Goal: Use online tool/utility: Utilize a website feature to perform a specific function

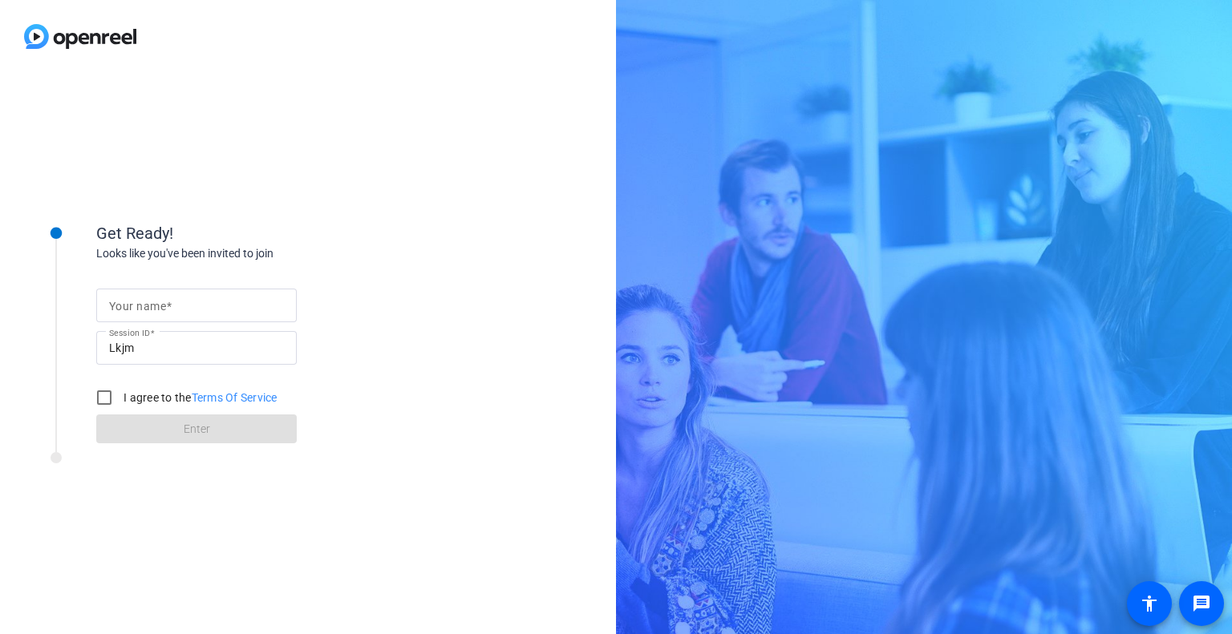
click at [201, 302] on input "Your name" at bounding box center [196, 305] width 175 height 19
type input "[PERSON_NAME]"
click at [132, 395] on label "I agree to the Terms Of Service" at bounding box center [198, 398] width 157 height 16
click at [111, 393] on input "I agree to the Terms Of Service" at bounding box center [104, 398] width 32 height 32
checkbox input "true"
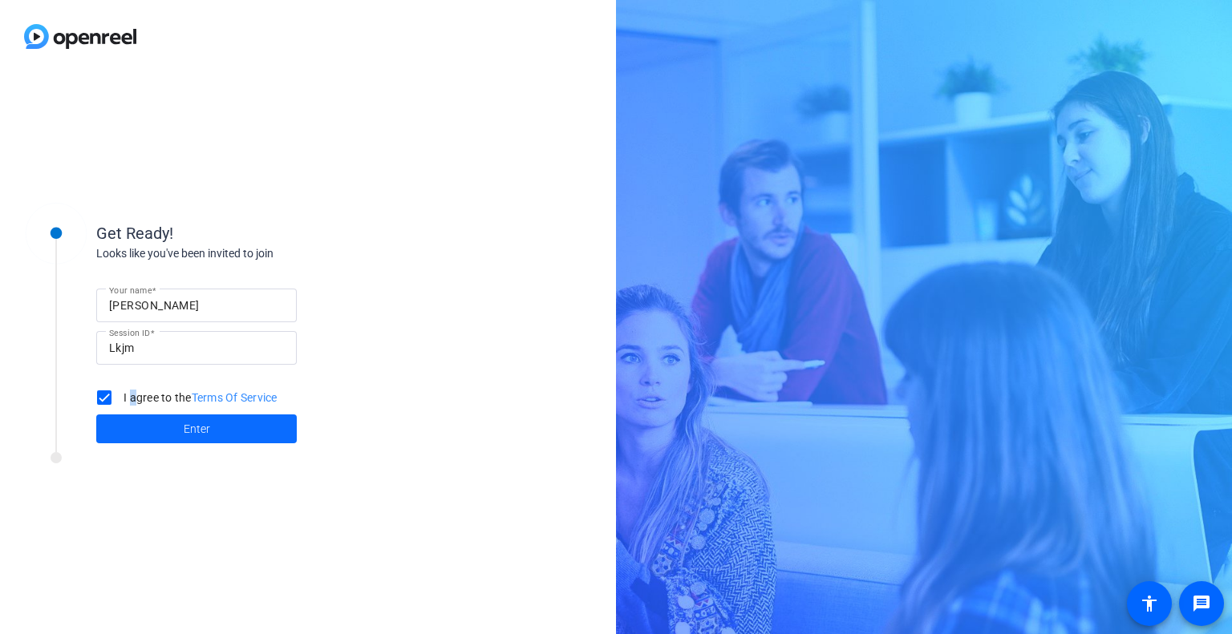
click at [164, 433] on span at bounding box center [196, 429] width 201 height 38
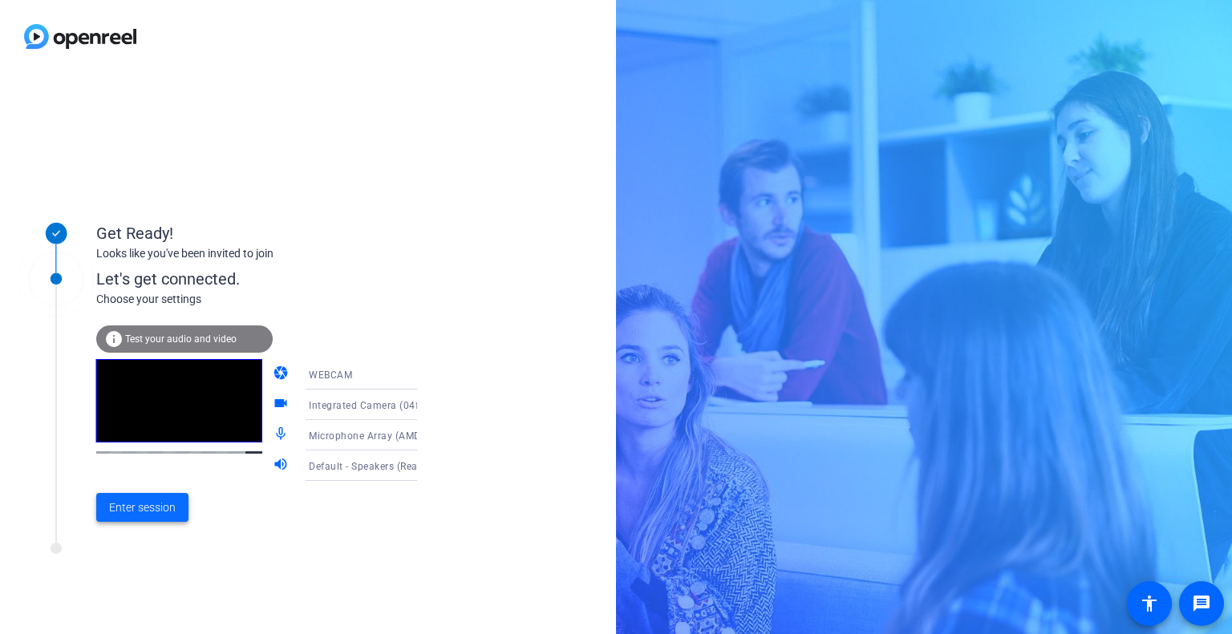
click at [154, 500] on span "Enter session" at bounding box center [142, 508] width 67 height 17
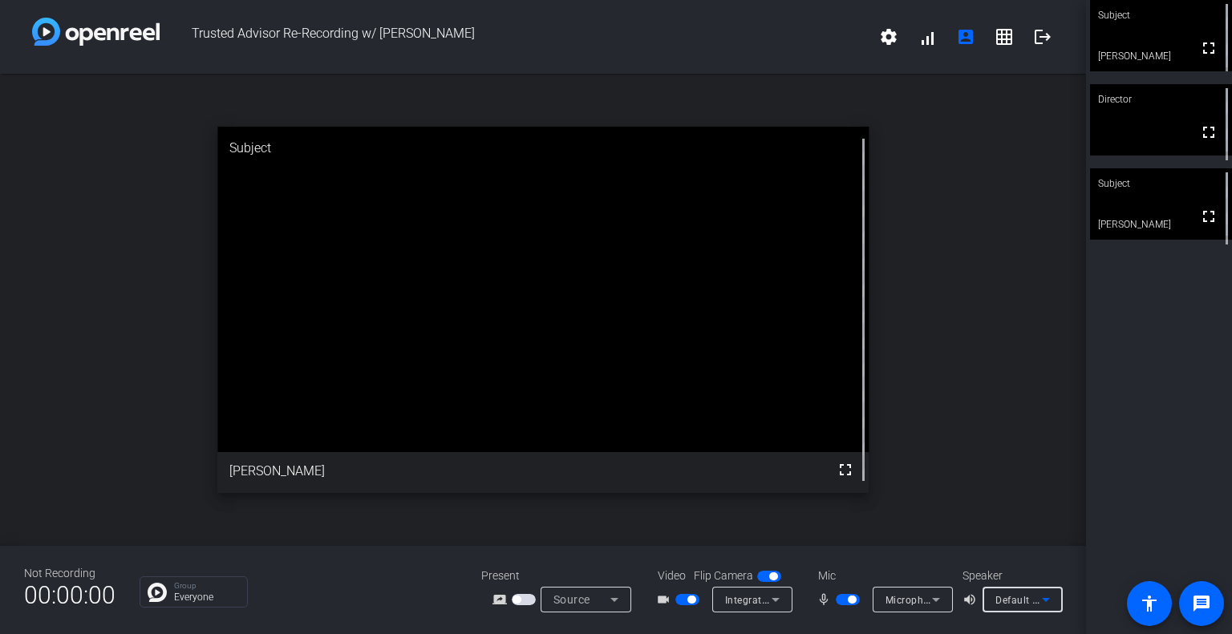
click at [1031, 597] on span "Default - Speakers (Realtek(R) Audio)" at bounding box center [1081, 600] width 173 height 13
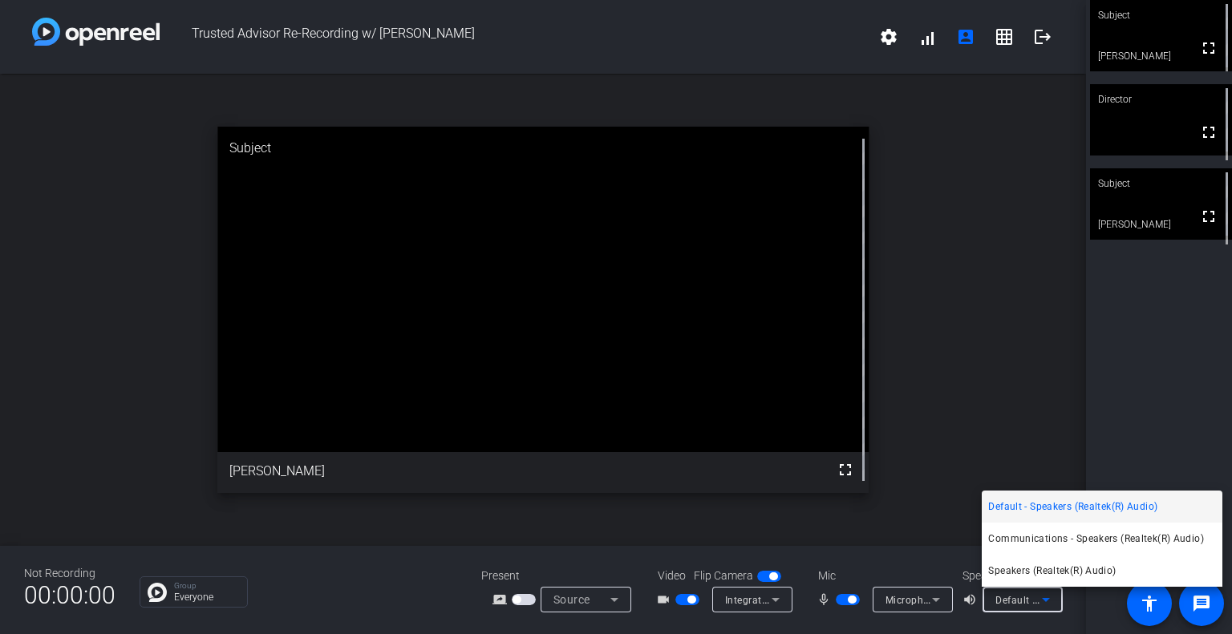
click at [1073, 411] on div at bounding box center [616, 317] width 1232 height 634
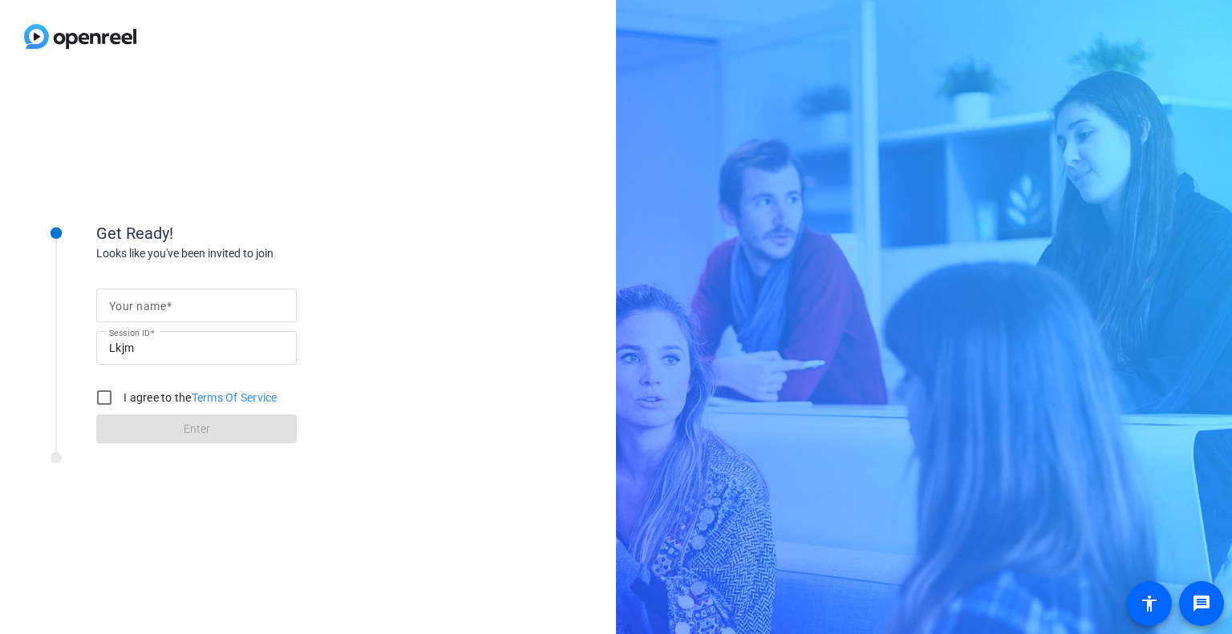
click at [193, 303] on input "Your name" at bounding box center [196, 305] width 175 height 19
type input "[PERSON_NAME]"
click at [116, 400] on div at bounding box center [104, 398] width 32 height 32
click at [109, 397] on input "I agree to the Terms Of Service" at bounding box center [104, 398] width 32 height 32
checkbox input "true"
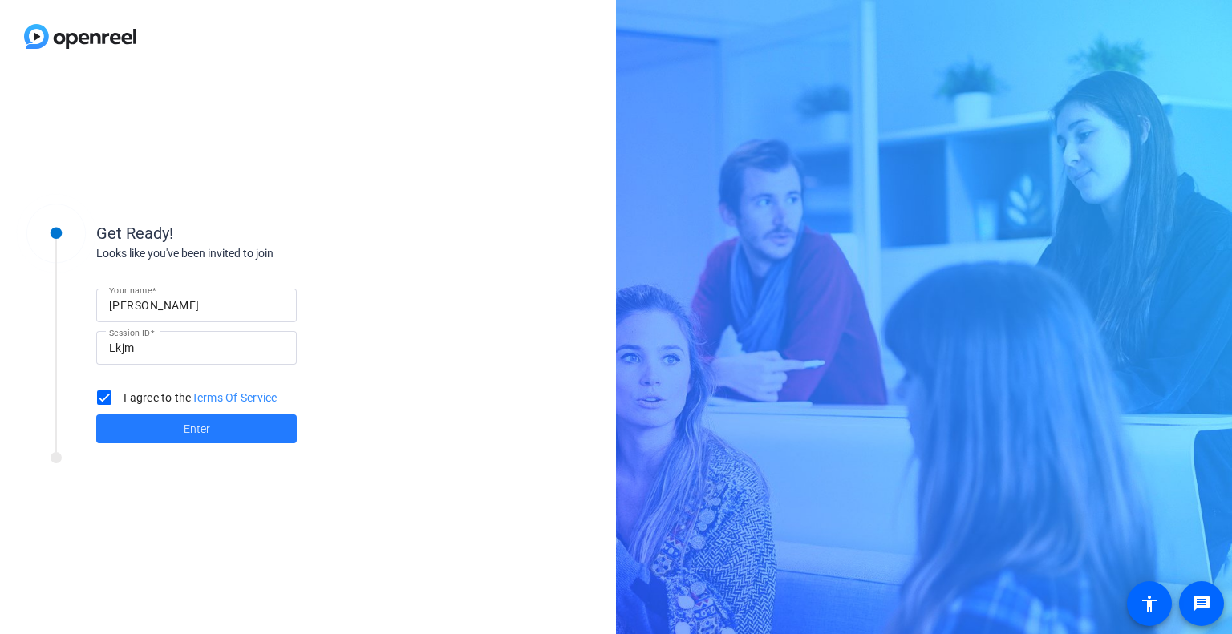
click at [173, 445] on span at bounding box center [196, 429] width 201 height 38
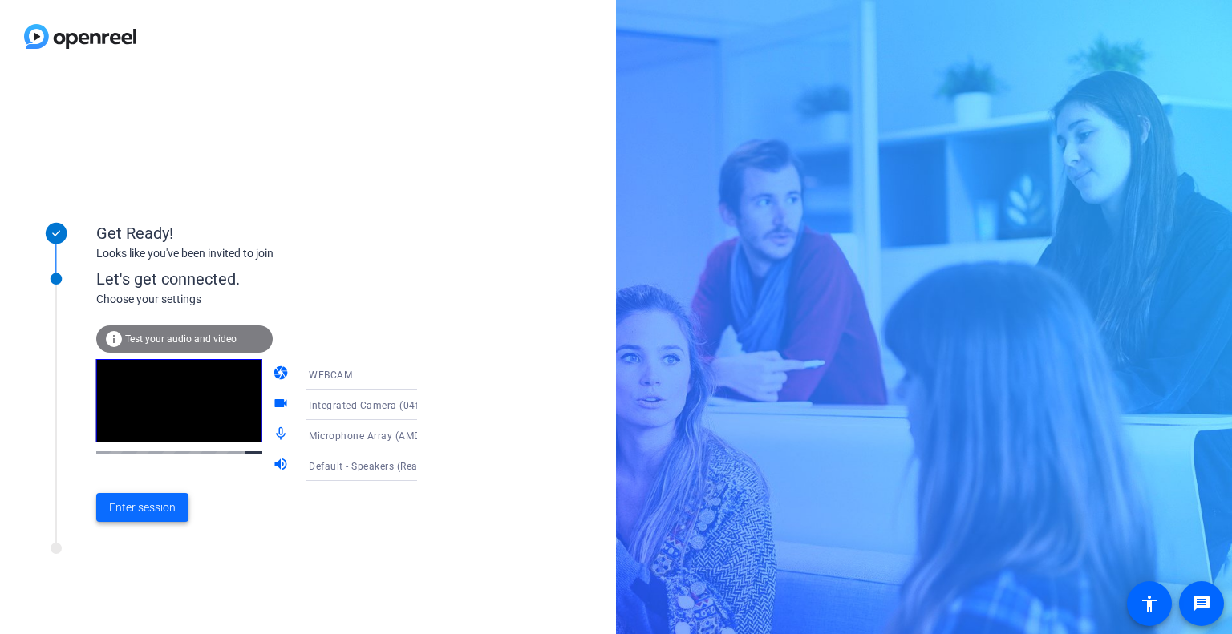
click at [157, 508] on span "Enter session" at bounding box center [142, 508] width 67 height 17
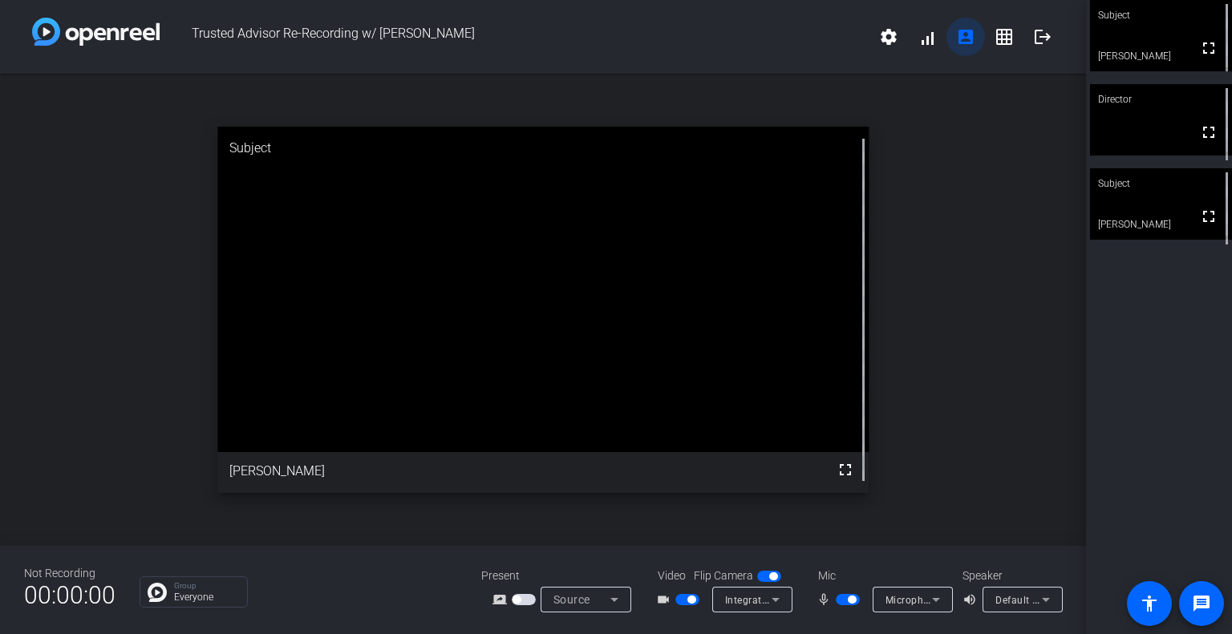
click at [965, 37] on mat-icon "account_box" at bounding box center [965, 36] width 19 height 19
click at [219, 599] on p "Everyone" at bounding box center [206, 598] width 65 height 10
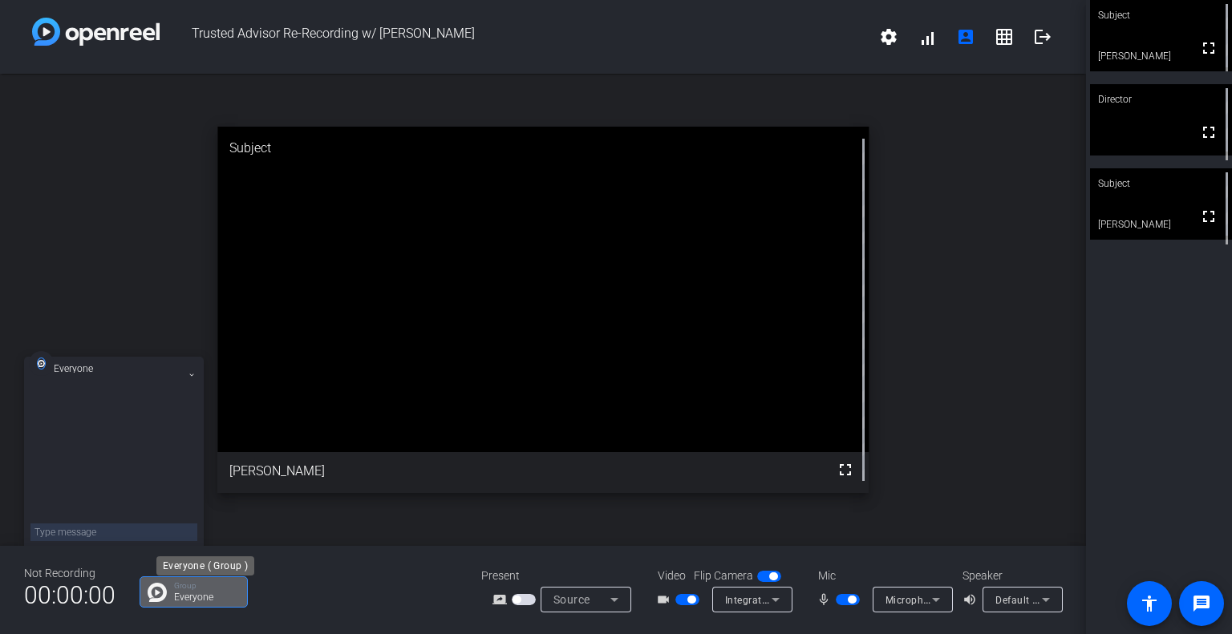
click at [219, 599] on p "Everyone" at bounding box center [206, 598] width 65 height 10
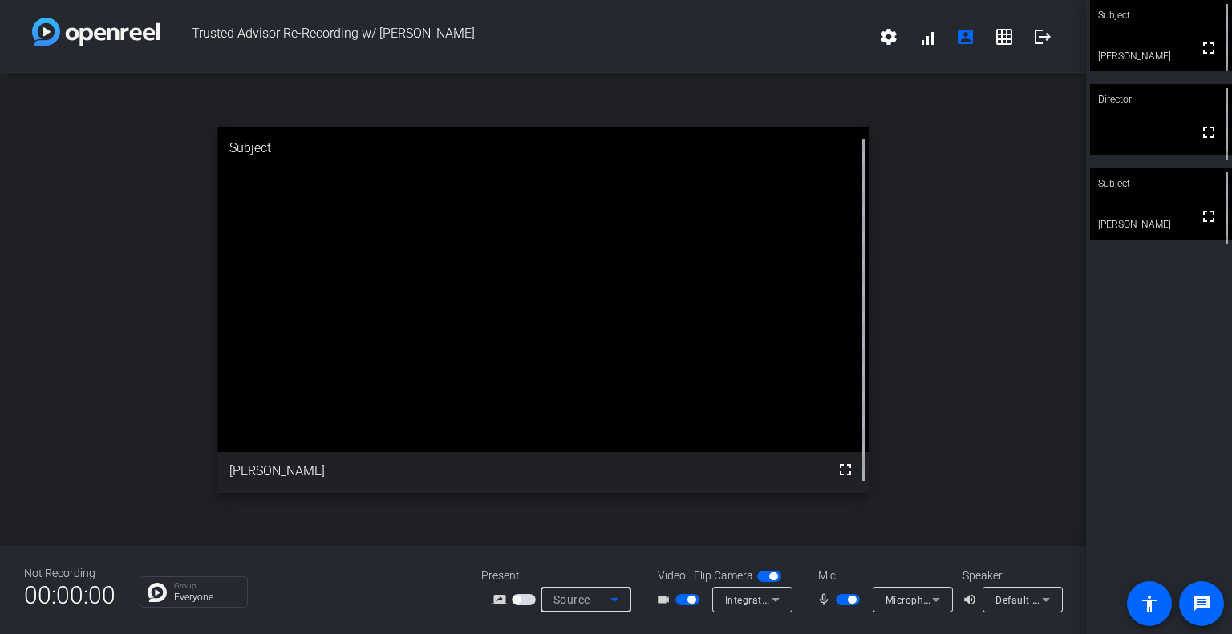
click at [594, 598] on div "Source" at bounding box center [581, 599] width 57 height 19
click at [517, 606] on div at bounding box center [616, 317] width 1232 height 634
click at [770, 577] on span "button" at bounding box center [773, 577] width 8 height 8
click at [770, 575] on span "button" at bounding box center [769, 576] width 24 height 11
click at [770, 575] on span "button" at bounding box center [773, 577] width 8 height 8
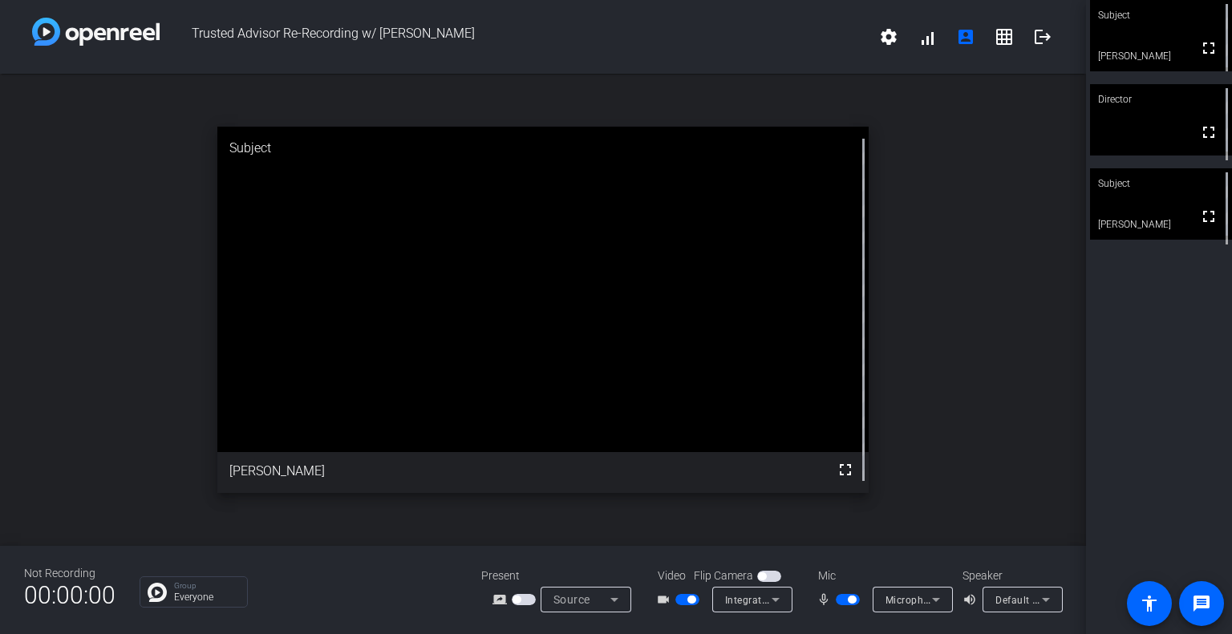
click at [770, 575] on span "button" at bounding box center [769, 576] width 24 height 11
click at [1145, 602] on mat-icon "accessibility" at bounding box center [1149, 603] width 19 height 19
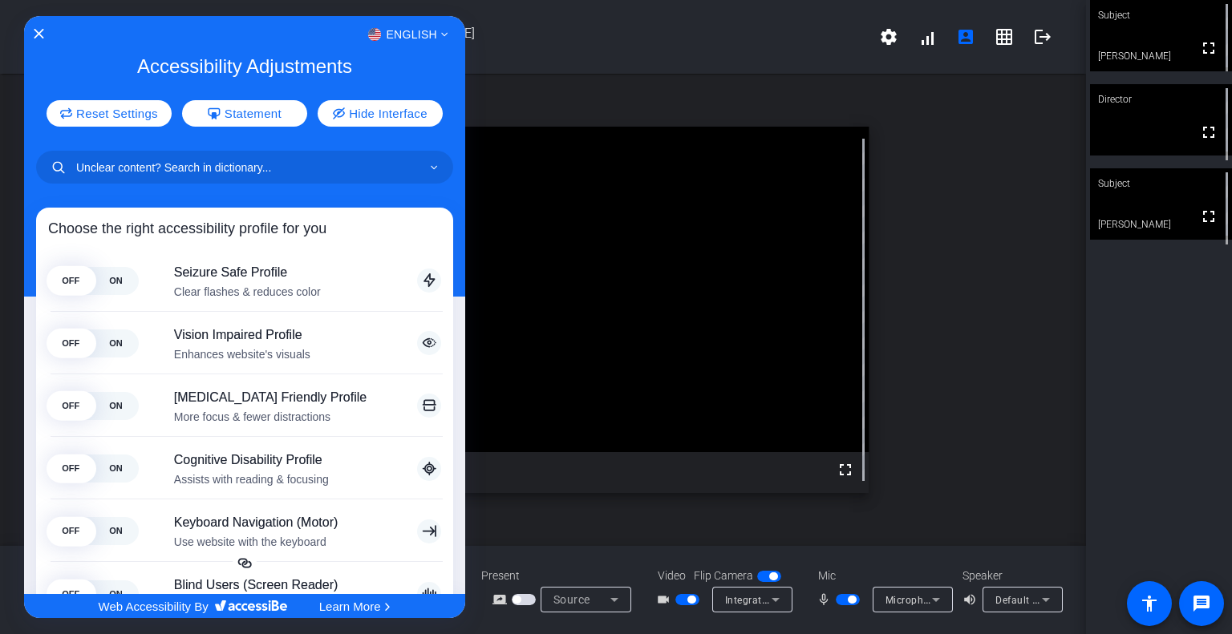
click at [1204, 607] on div at bounding box center [616, 317] width 1232 height 634
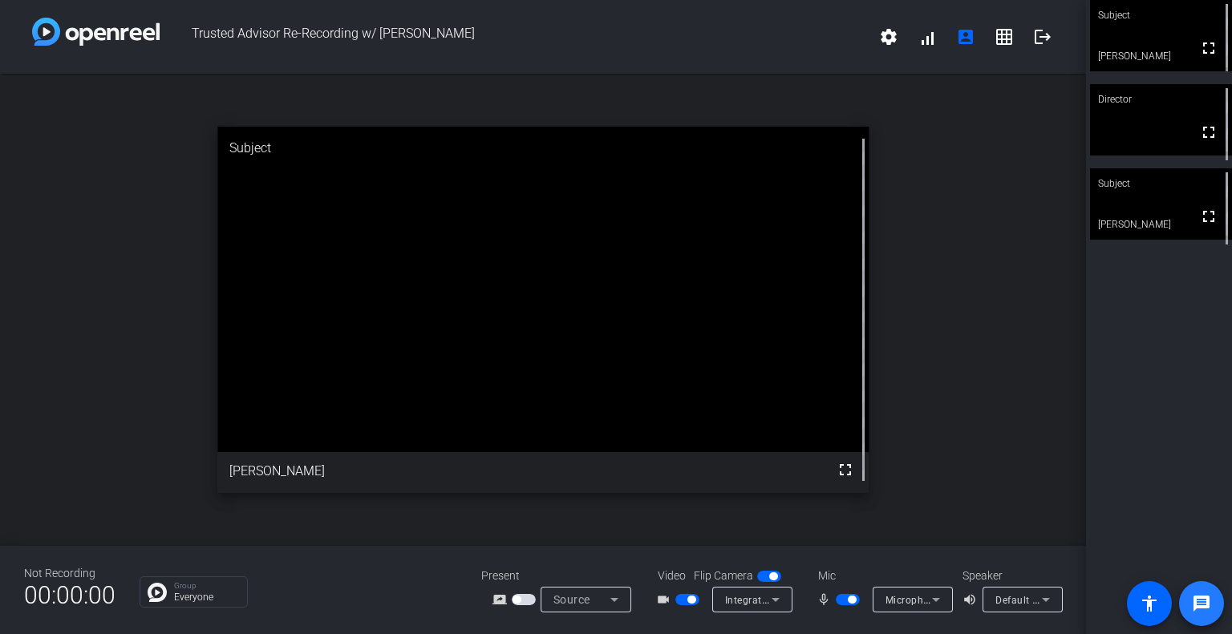
click at [1204, 607] on mat-icon "message" at bounding box center [1201, 603] width 19 height 19
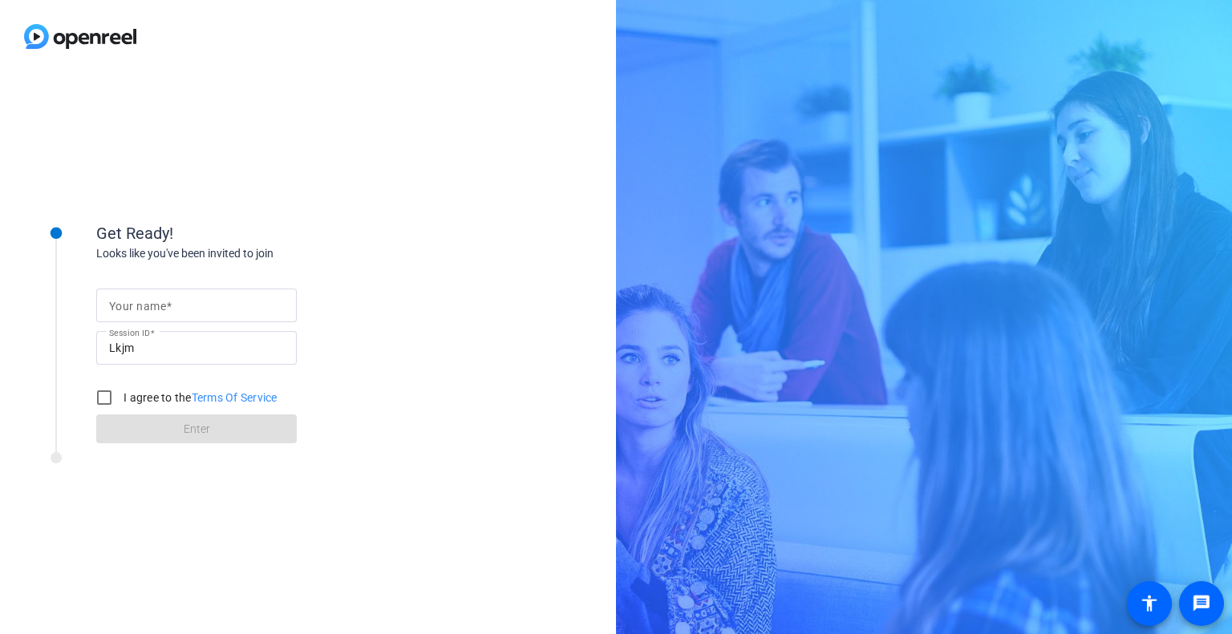
click at [167, 304] on span at bounding box center [169, 306] width 6 height 13
click at [167, 304] on input "Your name" at bounding box center [196, 305] width 175 height 19
type input "[PERSON_NAME]"
click at [106, 398] on input "I agree to the Terms Of Service" at bounding box center [104, 398] width 32 height 32
checkbox input "true"
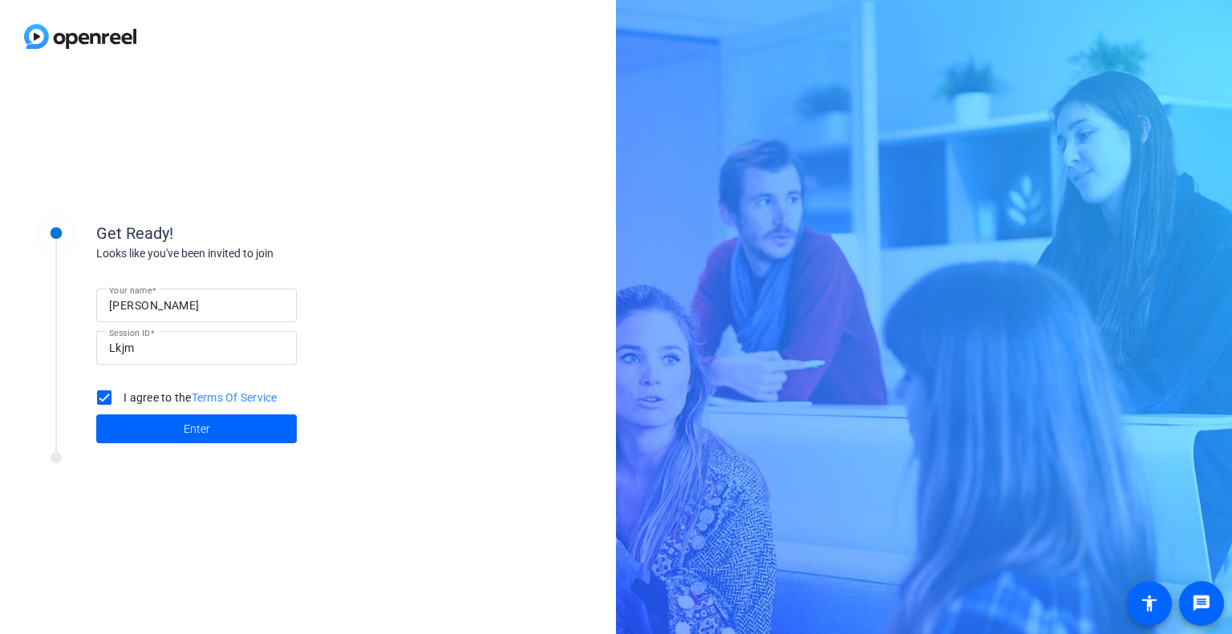
click at [178, 440] on span at bounding box center [196, 429] width 201 height 38
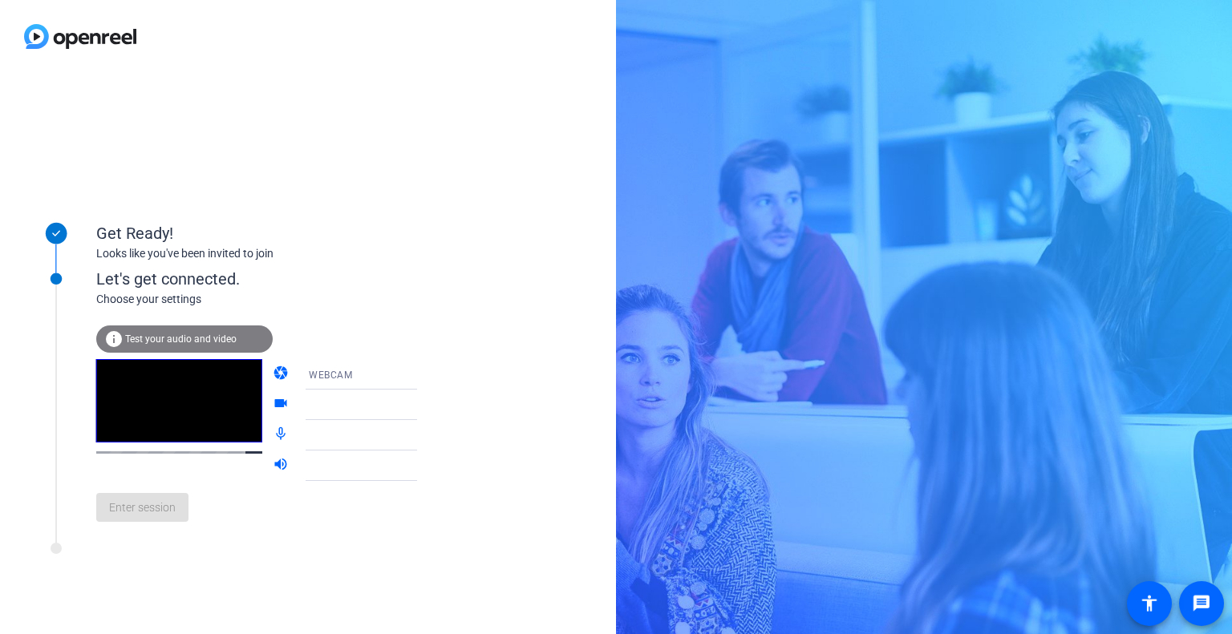
click at [180, 339] on span "Test your audio and video" at bounding box center [180, 339] width 111 height 11
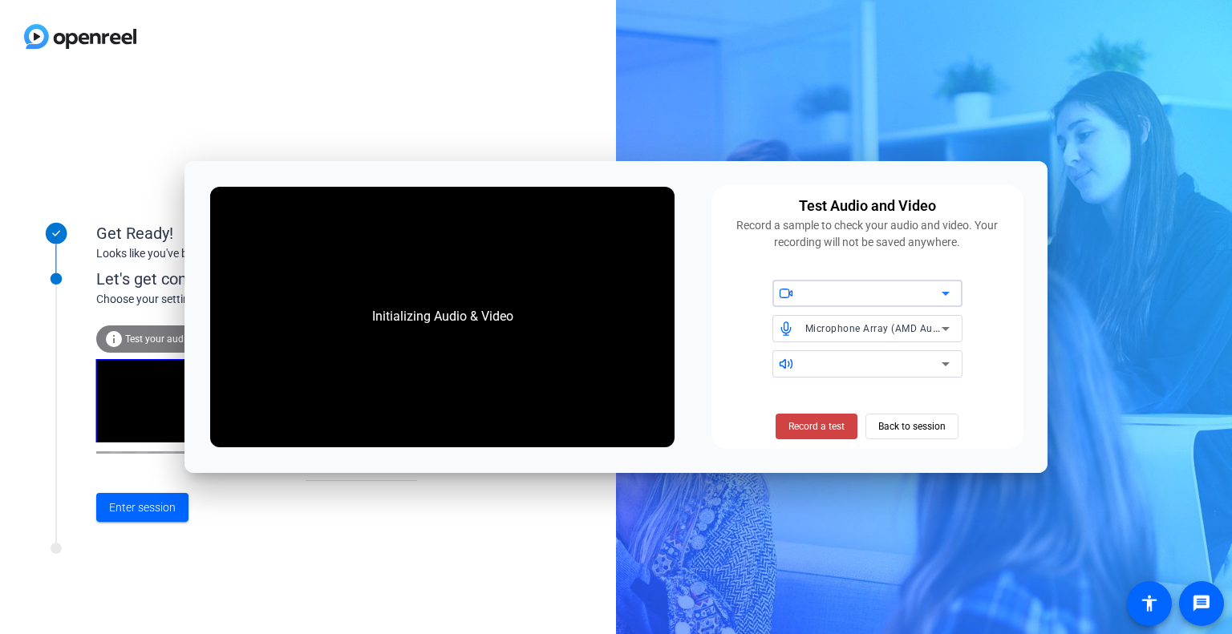
click at [667, 302] on div at bounding box center [873, 293] width 136 height 19
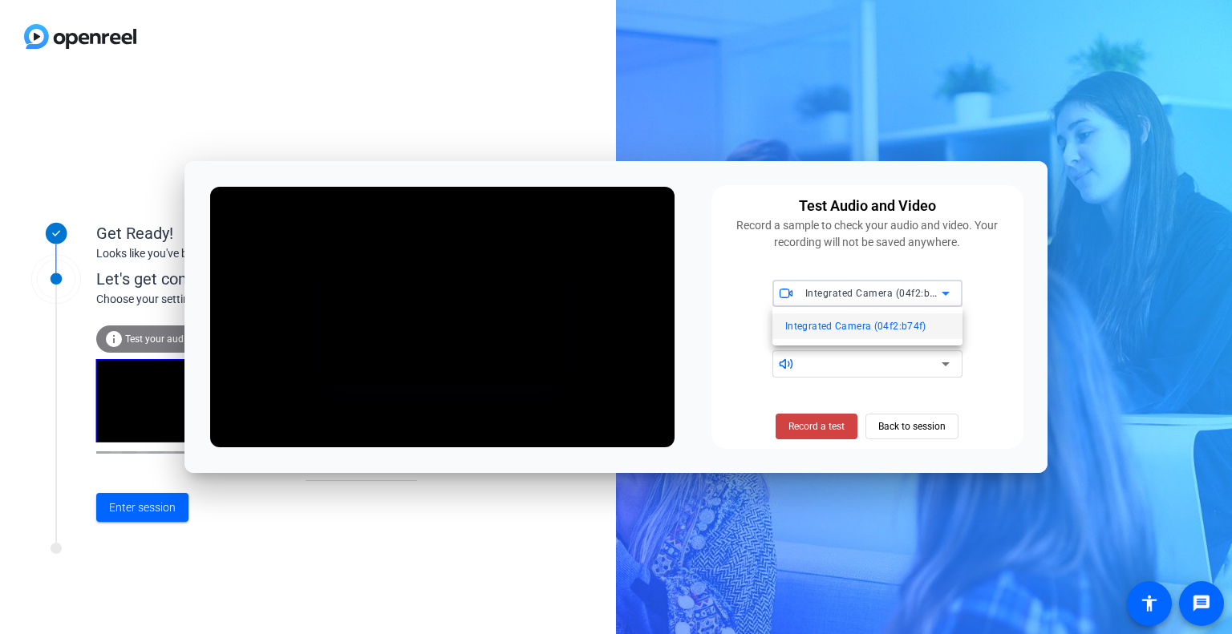
click at [667, 333] on span "Integrated Camera (04f2:b74f)" at bounding box center [855, 326] width 141 height 19
click at [667, 359] on div "Integrated Camera (04f2:b74f) Microphone Array (AMD Audio Device)" at bounding box center [867, 329] width 292 height 98
click at [667, 362] on div at bounding box center [873, 364] width 136 height 19
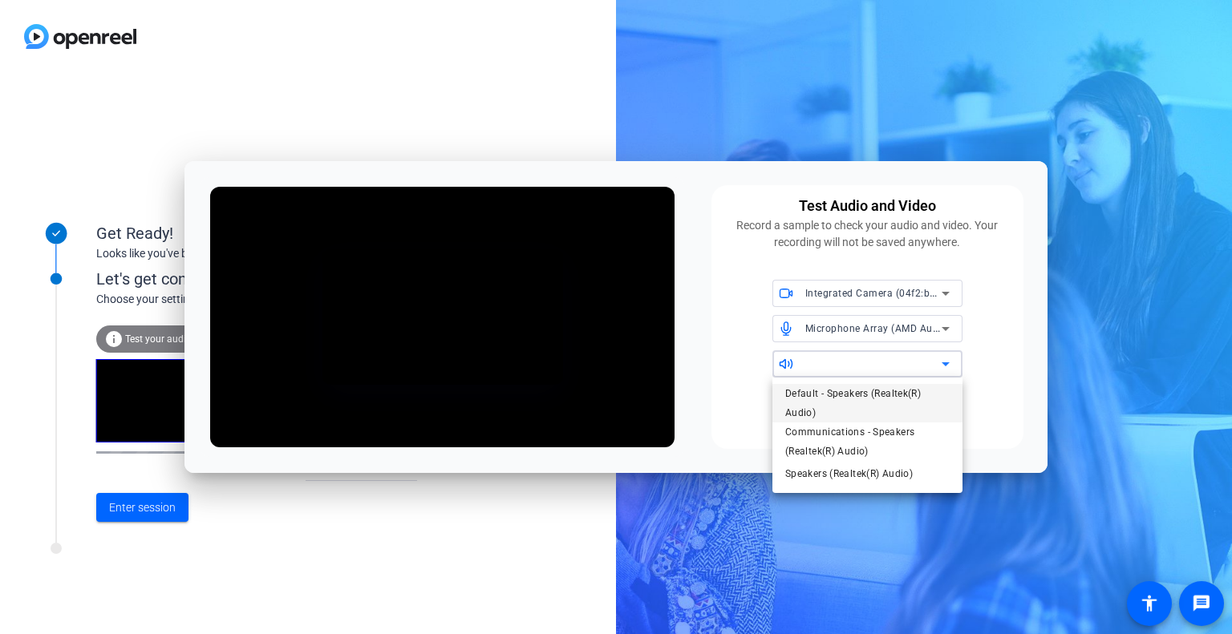
click at [667, 398] on span "Default - Speakers (Realtek(R) Audio)" at bounding box center [867, 403] width 164 height 38
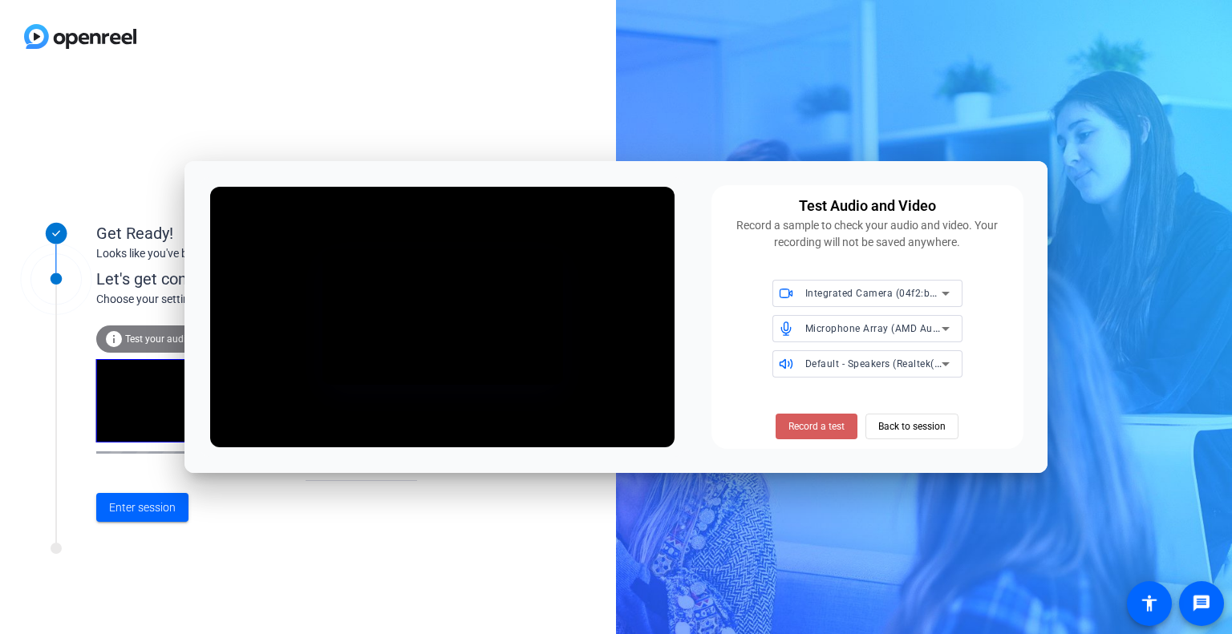
click at [667, 429] on span "Record a test" at bounding box center [816, 426] width 56 height 14
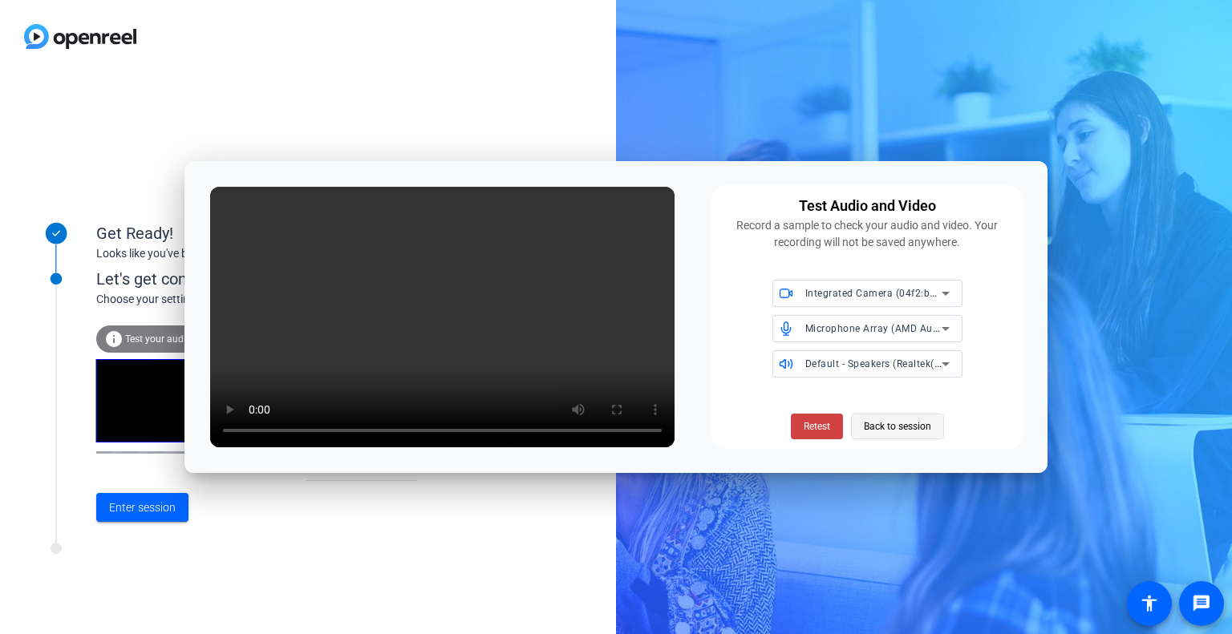
click at [667, 423] on span "Back to session" at bounding box center [897, 426] width 67 height 30
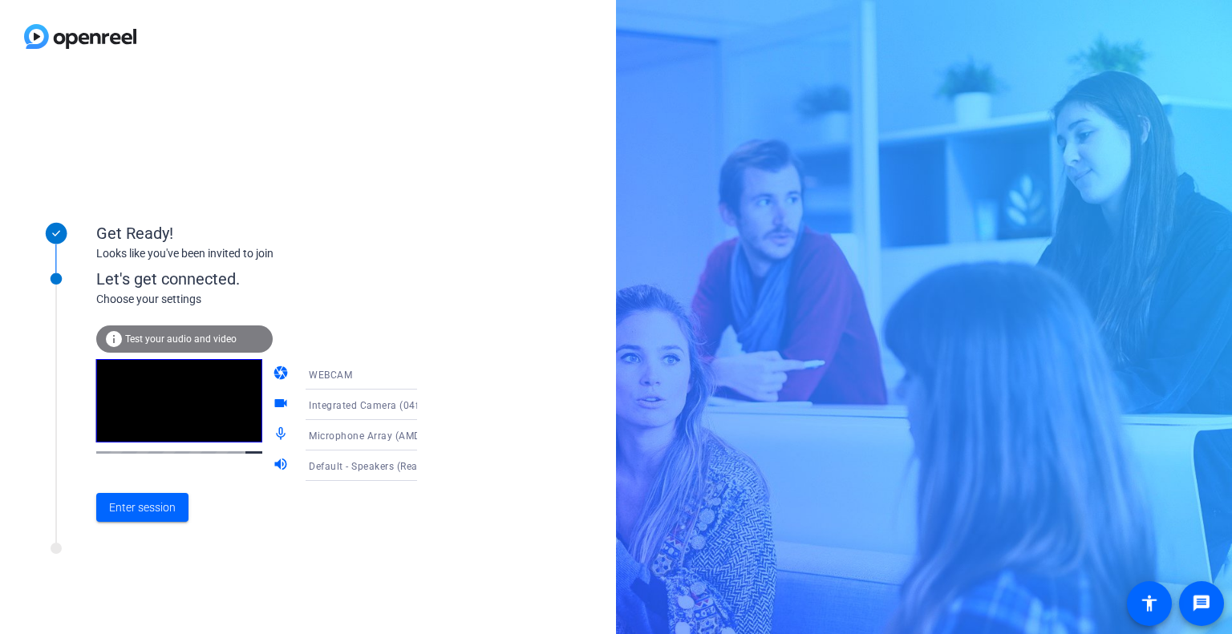
click at [144, 474] on div "Enter session" at bounding box center [273, 507] width 354 height 53
click at [146, 474] on span "Enter session" at bounding box center [142, 508] width 67 height 17
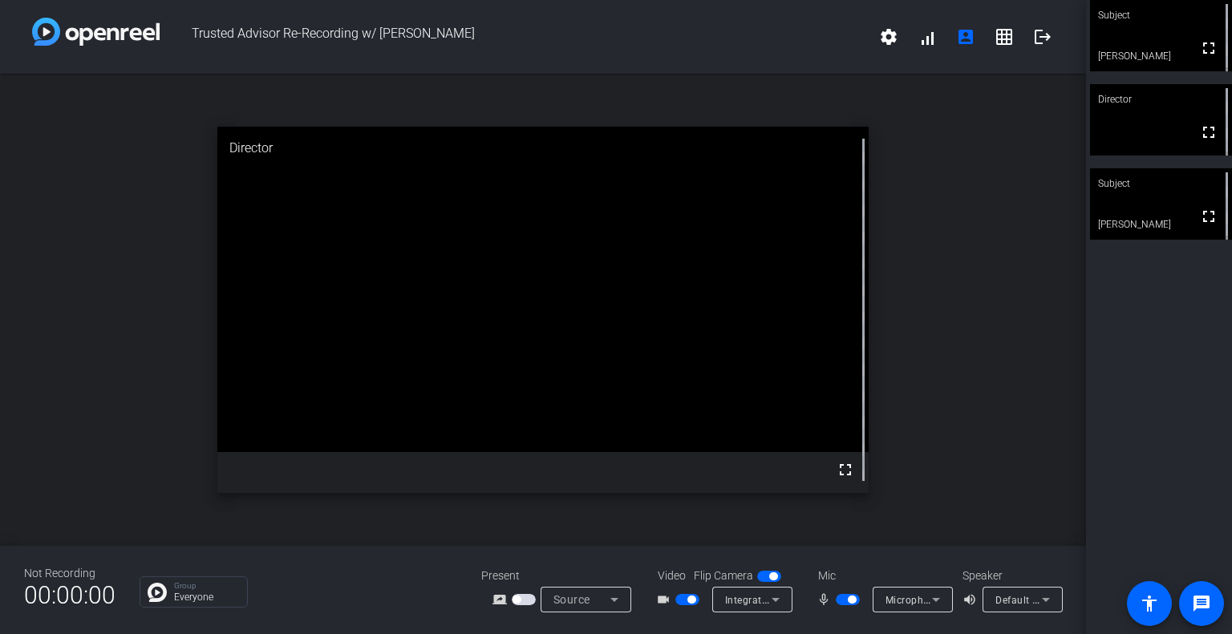
click at [667, 461] on div "Subject fullscreen [PERSON_NAME] Director fullscreen Subject fullscreen [PERSON…" at bounding box center [1159, 317] width 146 height 634
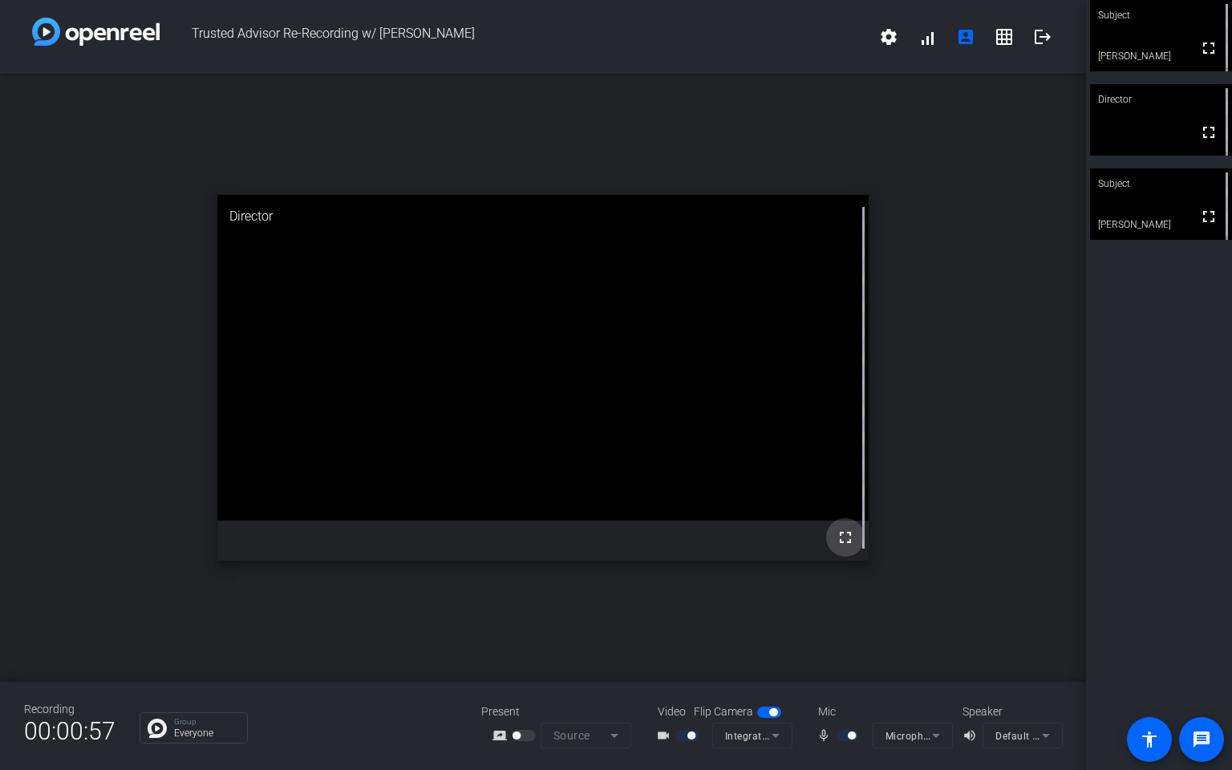
click at [667, 474] on mat-icon "fullscreen" at bounding box center [845, 537] width 19 height 19
click at [667, 38] on mat-icon "grid_on" at bounding box center [1004, 36] width 19 height 19
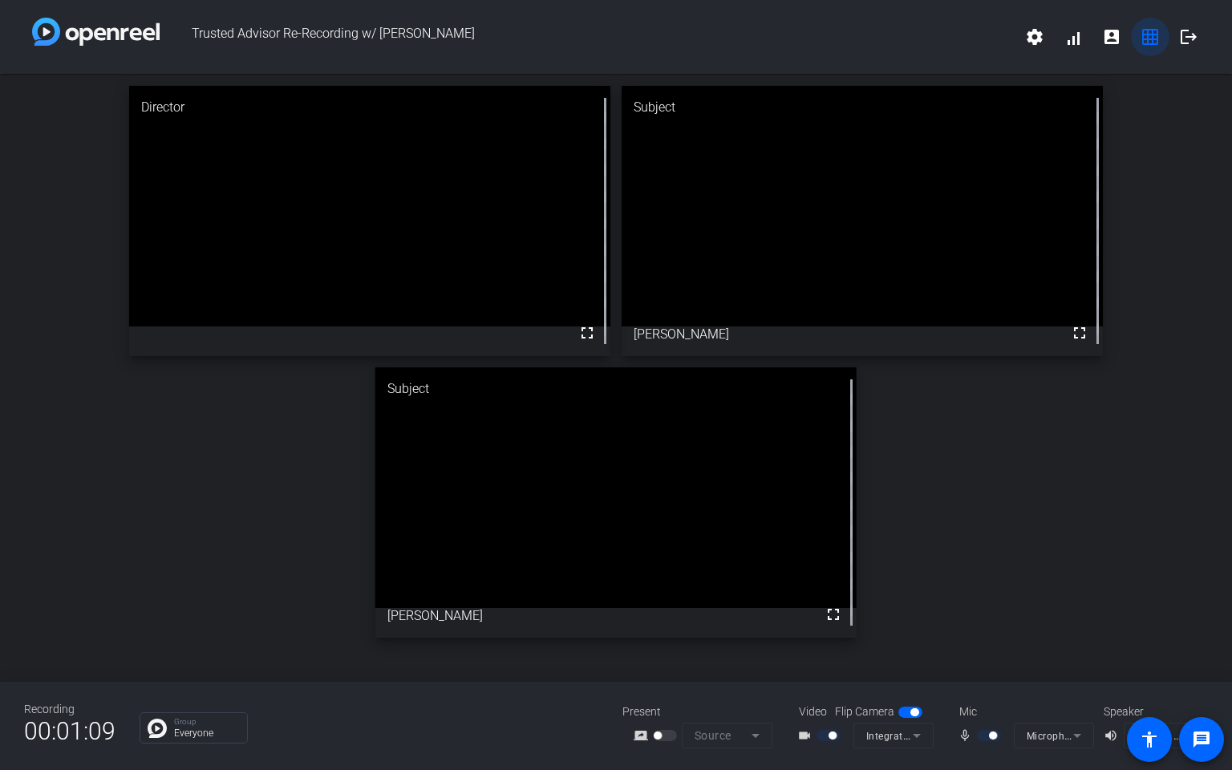
click at [667, 38] on span at bounding box center [1150, 37] width 38 height 38
click at [667, 38] on span at bounding box center [1111, 37] width 38 height 38
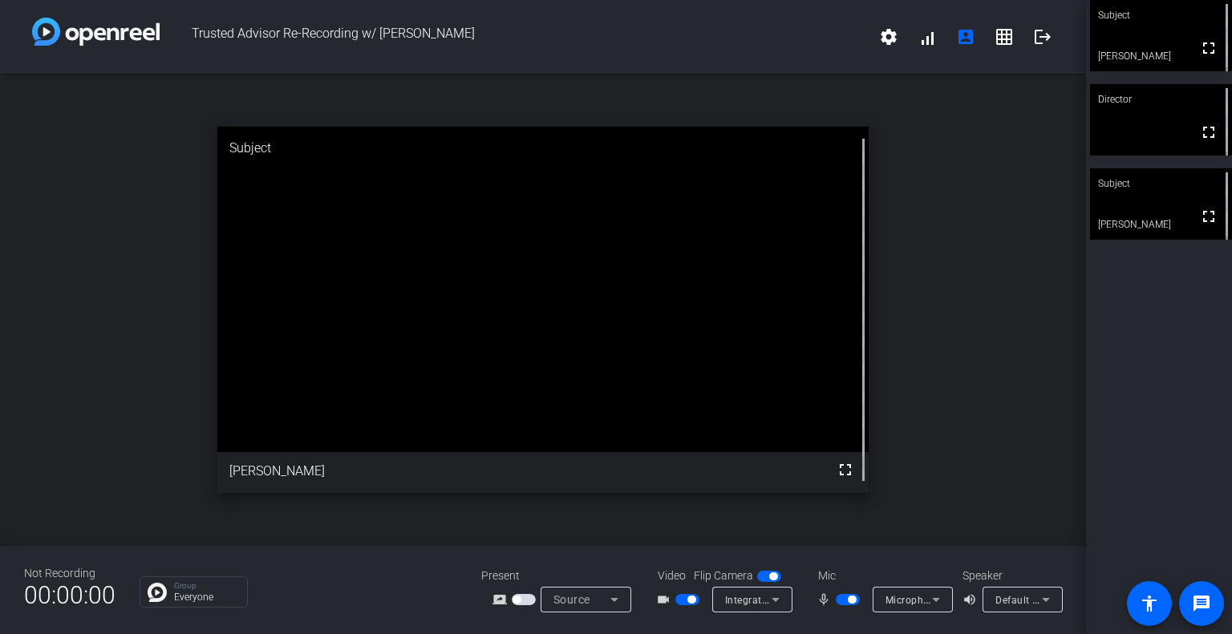
click at [667, 474] on span "button" at bounding box center [691, 600] width 8 height 8
click at [667, 474] on span "button" at bounding box center [687, 599] width 24 height 11
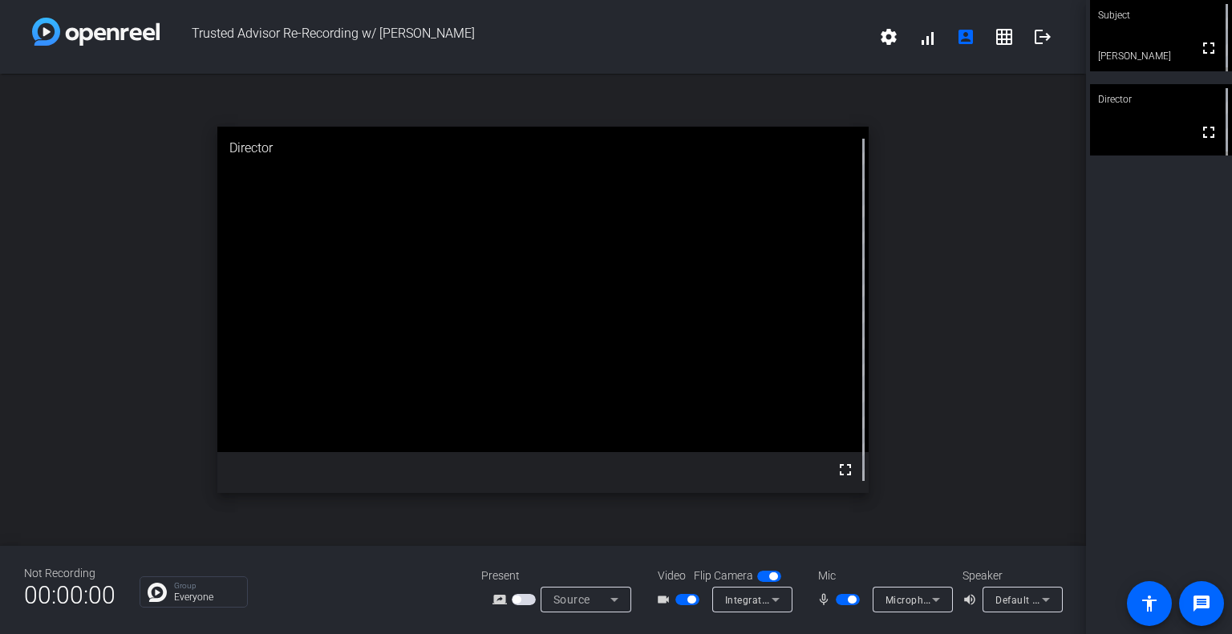
click at [667, 474] on span "button" at bounding box center [691, 600] width 8 height 8
click at [667, 474] on span "button" at bounding box center [848, 599] width 24 height 11
